Goal: Task Accomplishment & Management: Manage account settings

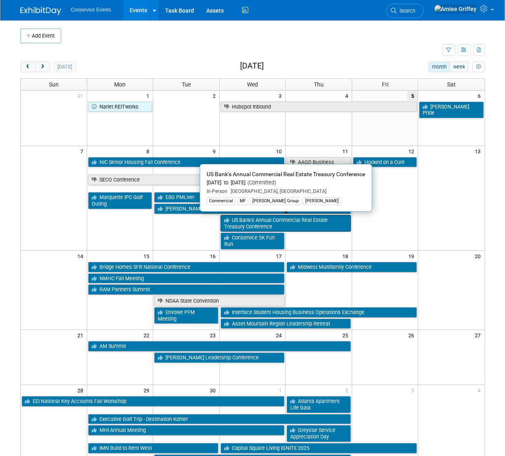
click at [244, 224] on link "US Bank’s Annual Commercial Real Estate Treasury Conference" at bounding box center [286, 223] width 130 height 17
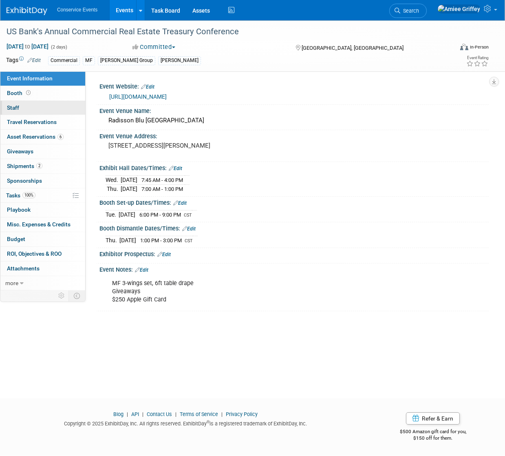
click at [33, 110] on link "0 Staff 0" at bounding box center [42, 108] width 85 height 14
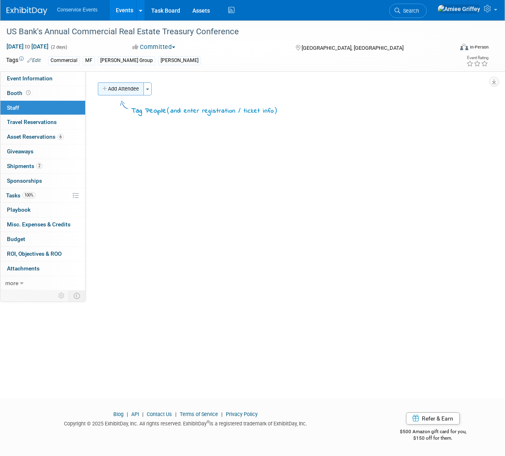
click at [129, 91] on button "Add Attendee" at bounding box center [121, 88] width 46 height 13
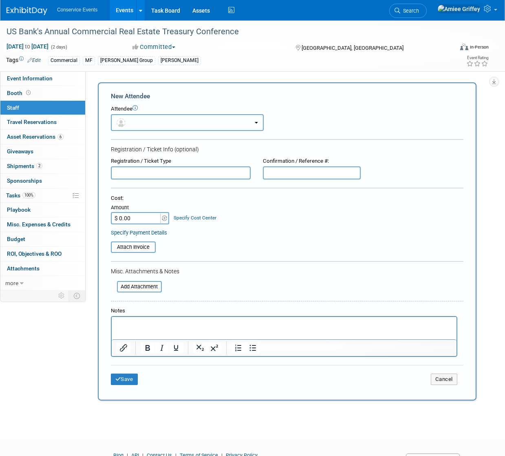
click at [135, 121] on button "button" at bounding box center [187, 122] width 153 height 17
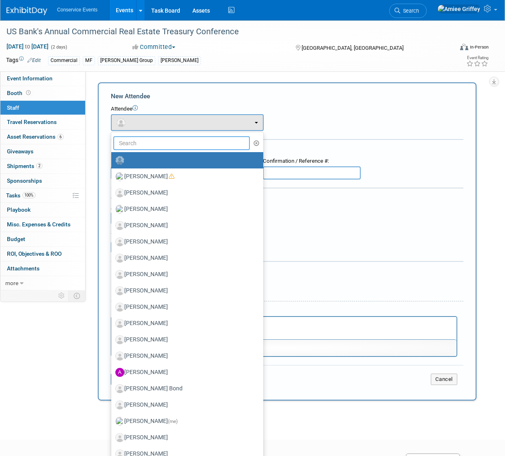
click at [141, 141] on input "text" at bounding box center [181, 143] width 137 height 14
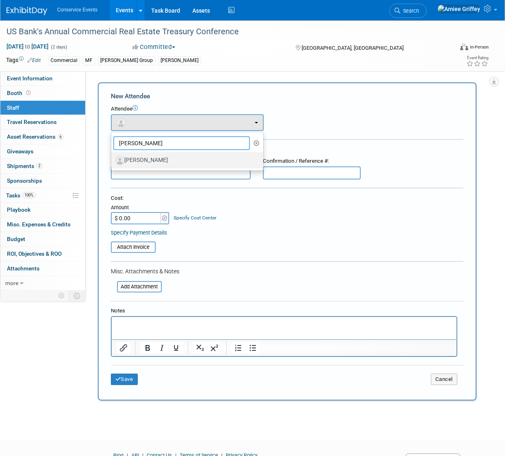
type input "[PERSON_NAME]"
click at [145, 163] on label "[PERSON_NAME]" at bounding box center [185, 160] width 140 height 13
click at [113, 162] on input "[PERSON_NAME]" at bounding box center [109, 159] width 5 height 5
select select "f3b7bc9b-f3f1-4f93-a793-f3904661ca06"
select select "4"
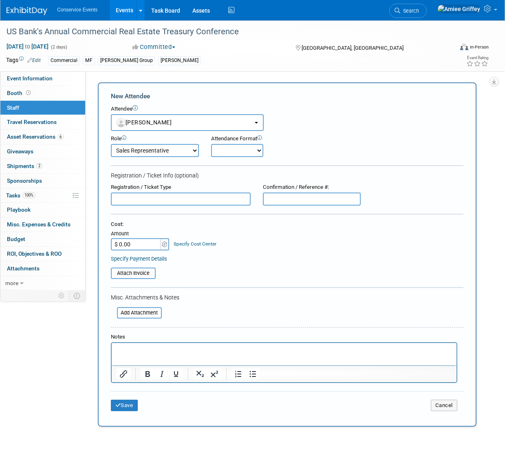
click at [225, 155] on select "Onsite Remote" at bounding box center [237, 150] width 52 height 13
select select "1"
click at [211, 144] on select "Onsite Remote" at bounding box center [237, 150] width 52 height 13
click at [129, 405] on button "Save" at bounding box center [124, 405] width 27 height 11
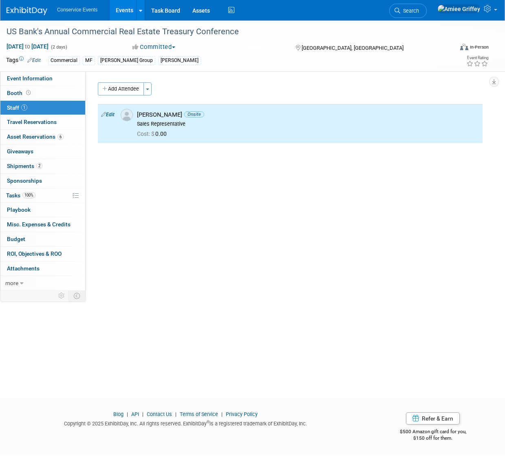
click at [135, 91] on button "Add Attendee" at bounding box center [121, 88] width 46 height 13
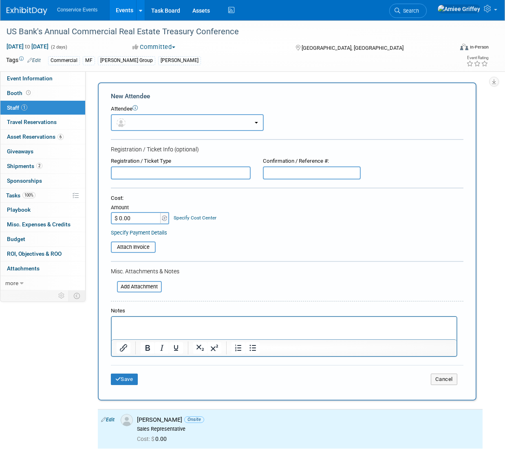
click at [150, 119] on button "button" at bounding box center [187, 122] width 153 height 17
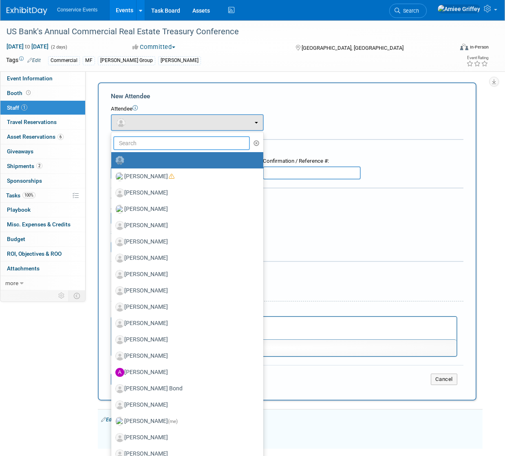
click at [157, 142] on input "text" at bounding box center [181, 143] width 137 height 14
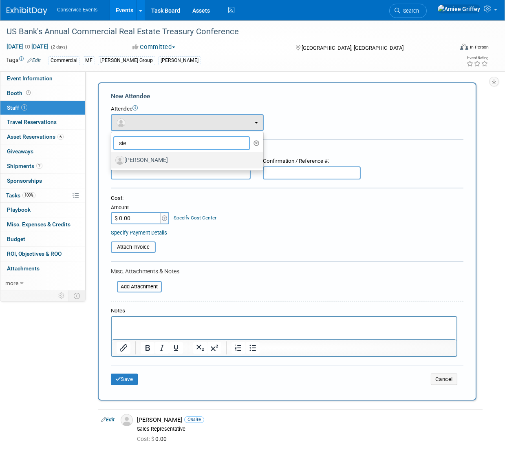
type input "sie"
click at [146, 160] on label "[PERSON_NAME]" at bounding box center [185, 160] width 140 height 13
click at [113, 160] on input "[PERSON_NAME]" at bounding box center [109, 159] width 5 height 5
select select "04749411-d79a-4d06-8457-f32e8ebbfb34"
select select "100"
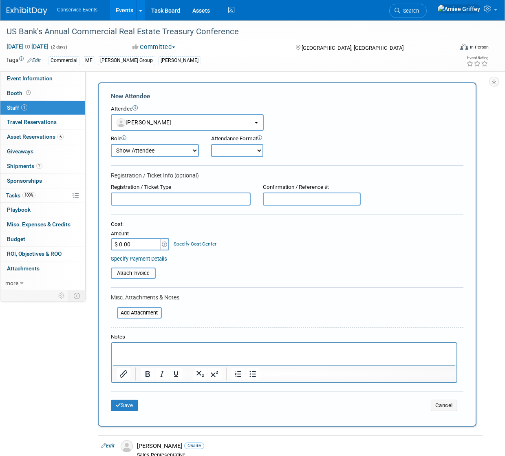
click at [234, 148] on select "Onsite Remote" at bounding box center [237, 150] width 52 height 13
select select "1"
click at [211, 144] on select "Onsite Remote" at bounding box center [237, 150] width 52 height 13
click at [130, 403] on button "Save" at bounding box center [124, 405] width 27 height 11
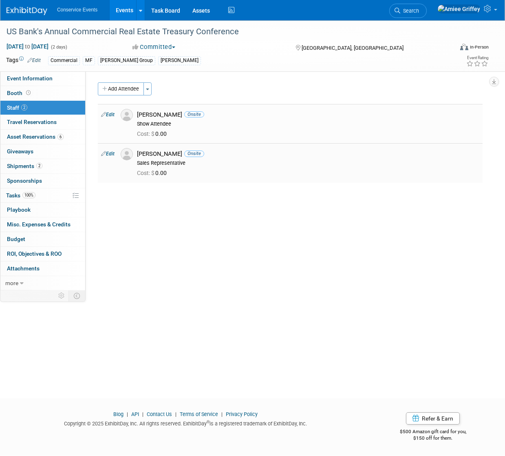
click at [113, 154] on link "Edit" at bounding box center [107, 154] width 13 height 6
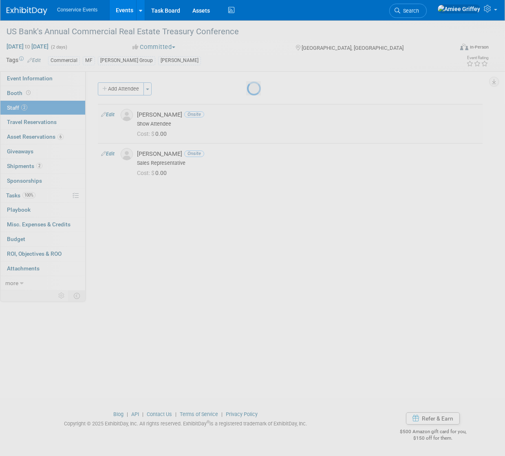
select select "f3b7bc9b-f3f1-4f93-a793-f3904661ca06"
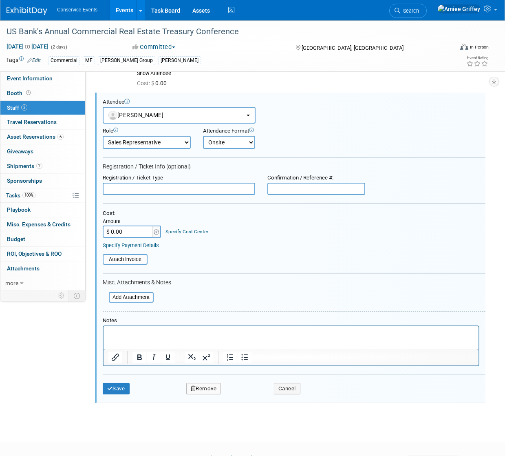
click at [163, 144] on select "Demonstrator Host Planner Presenter Sales Representative Set-up/Dismantle Crew …" at bounding box center [147, 142] width 88 height 13
select select "5"
click at [103, 136] on select "Demonstrator Host Planner Presenter Sales Representative Set-up/Dismantle Crew …" at bounding box center [147, 142] width 88 height 13
click at [128, 387] on button "Save" at bounding box center [116, 388] width 27 height 11
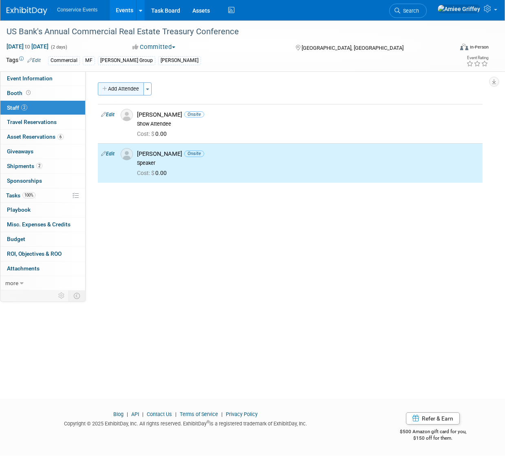
click at [111, 92] on button "Add Attendee" at bounding box center [121, 88] width 46 height 13
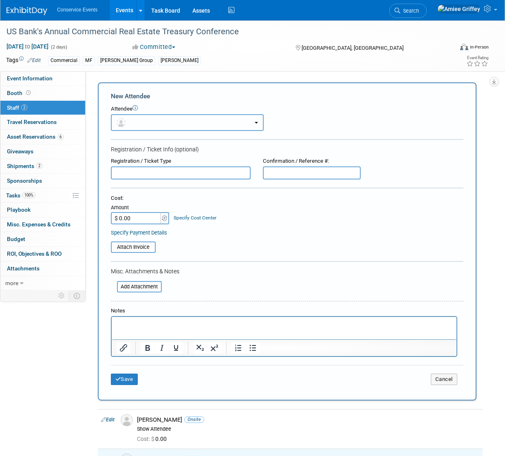
click at [163, 121] on button "button" at bounding box center [187, 122] width 153 height 17
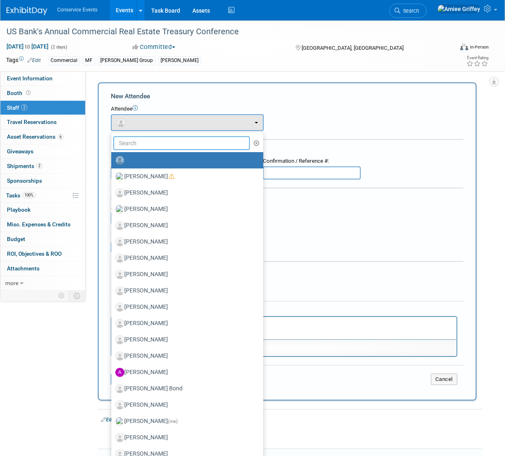
click at [172, 143] on input "text" at bounding box center [181, 143] width 137 height 14
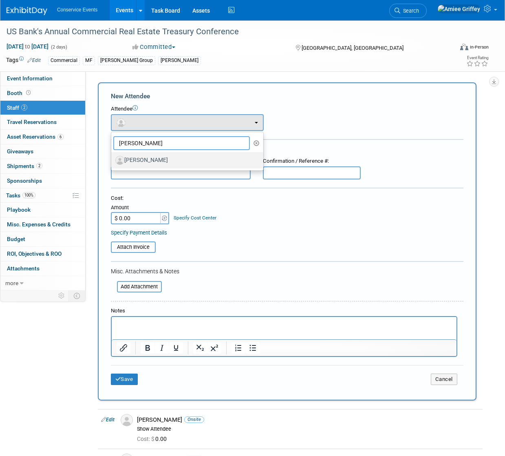
type input "[PERSON_NAME]"
click at [163, 159] on label "[PERSON_NAME]" at bounding box center [185, 160] width 140 height 13
click at [113, 159] on input "[PERSON_NAME]" at bounding box center [109, 159] width 5 height 5
select select "789e7049-8101-4f1f-aa6e-09aed912b6f5"
select select "100"
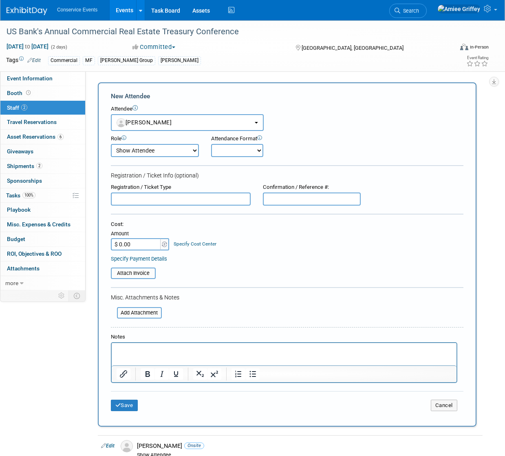
click at [231, 151] on select "Onsite Remote" at bounding box center [237, 150] width 52 height 13
select select "1"
click at [211, 144] on select "Onsite Remote" at bounding box center [237, 150] width 52 height 13
click at [129, 402] on button "Save" at bounding box center [124, 405] width 27 height 11
